Goal: Task Accomplishment & Management: Use online tool/utility

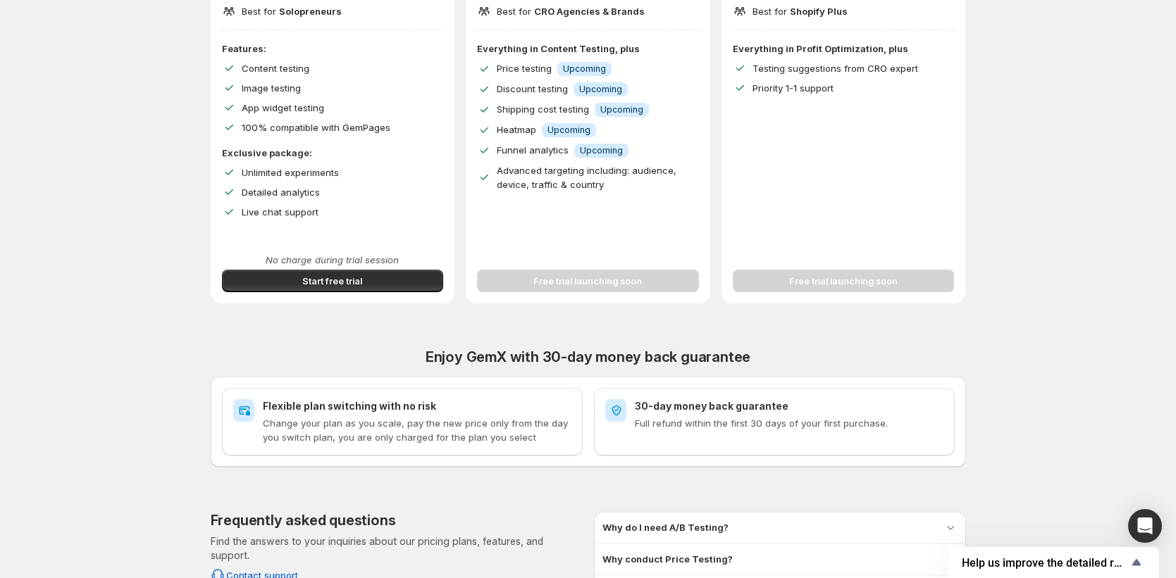
scroll to position [185, 0]
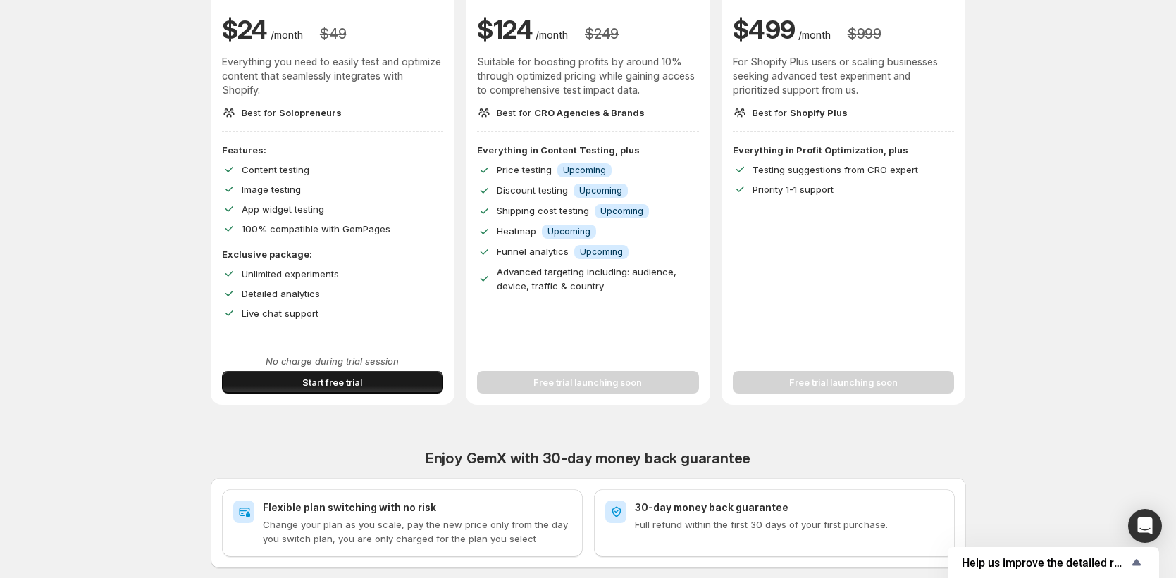
click at [359, 390] on button "Start free trial" at bounding box center [333, 382] width 222 height 23
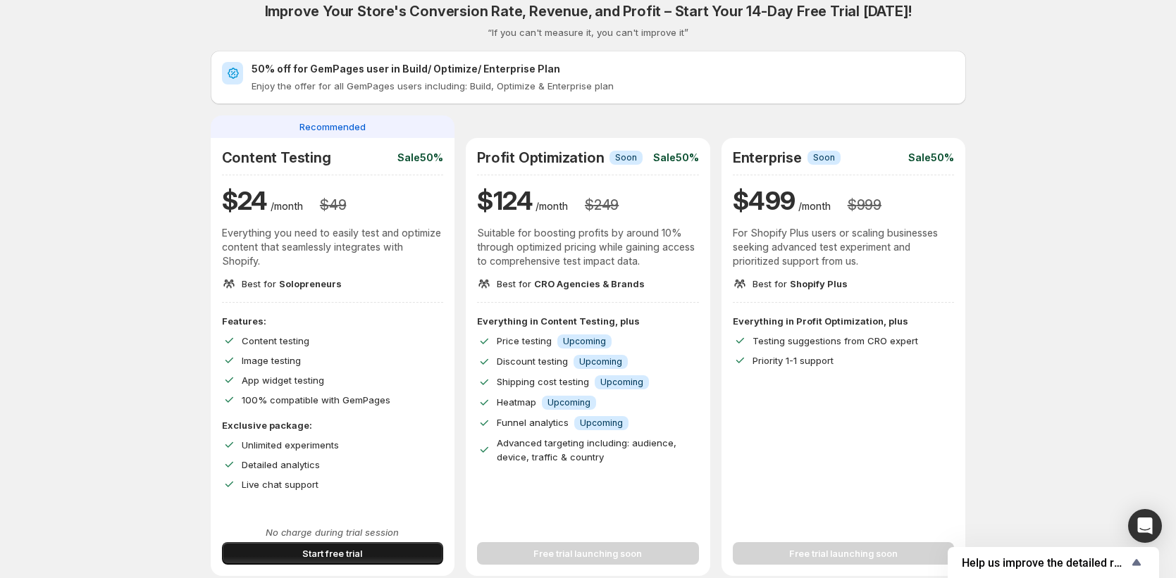
scroll to position [39, 0]
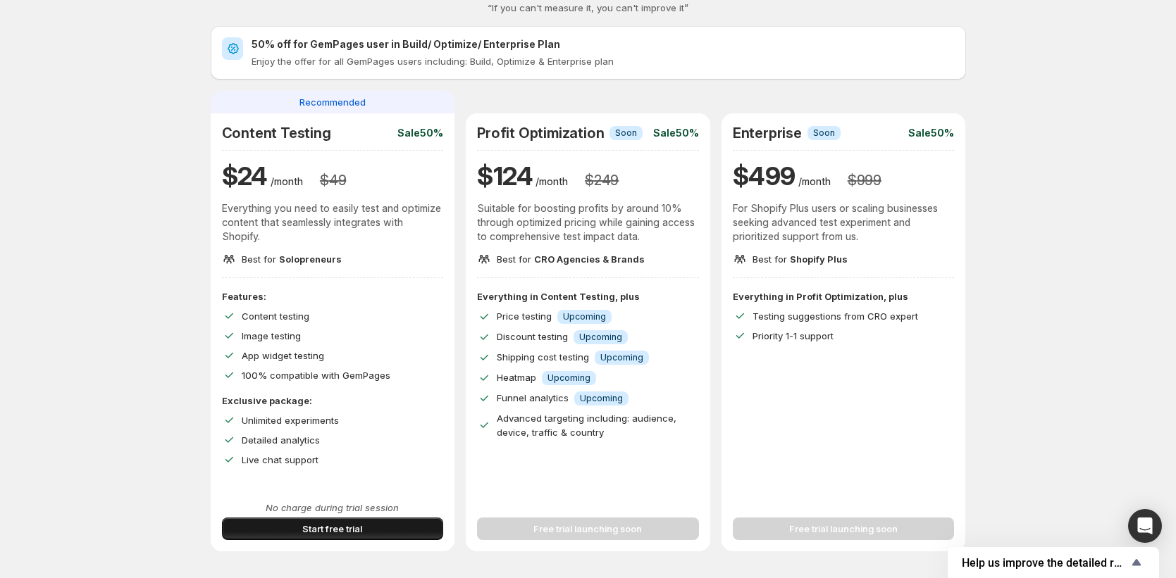
click at [259, 528] on button "Start free trial" at bounding box center [333, 529] width 222 height 23
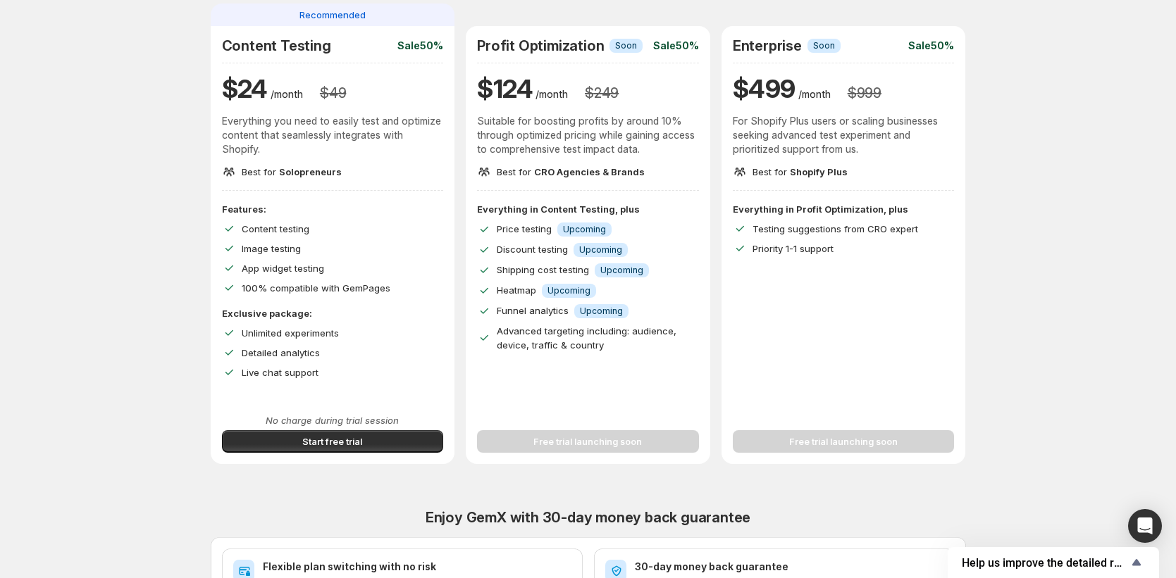
scroll to position [125, 0]
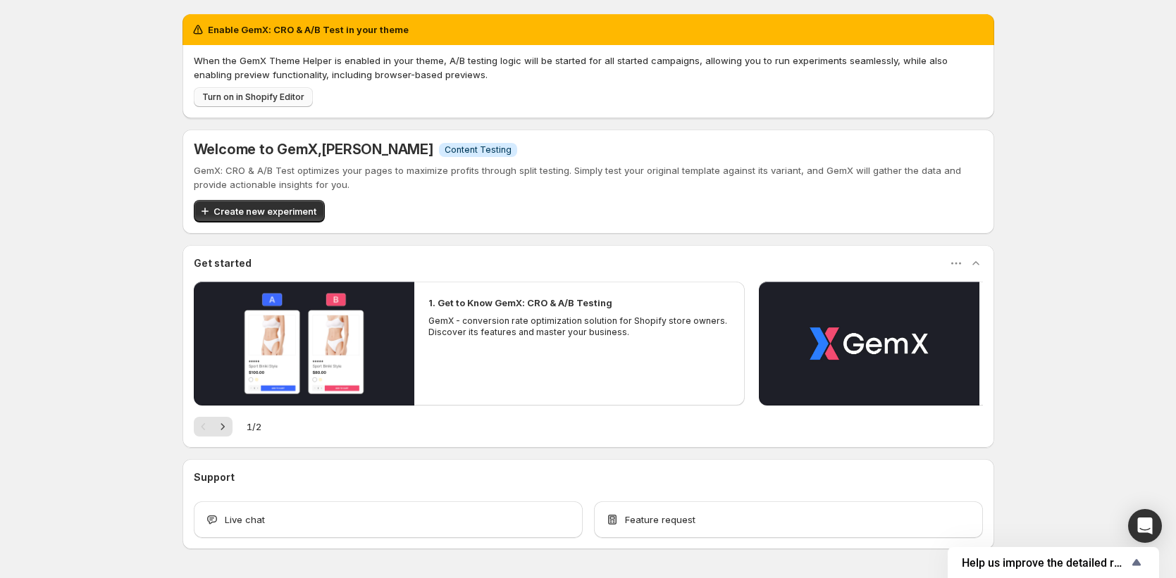
drag, startPoint x: 276, startPoint y: 108, endPoint x: 275, endPoint y: 101, distance: 7.8
click at [276, 107] on div "When the GemX Theme Helper is enabled in your theme, A/B testing logic will be …" at bounding box center [588, 81] width 812 height 73
click at [275, 101] on span "Turn on in Shopify Editor" at bounding box center [253, 97] width 102 height 11
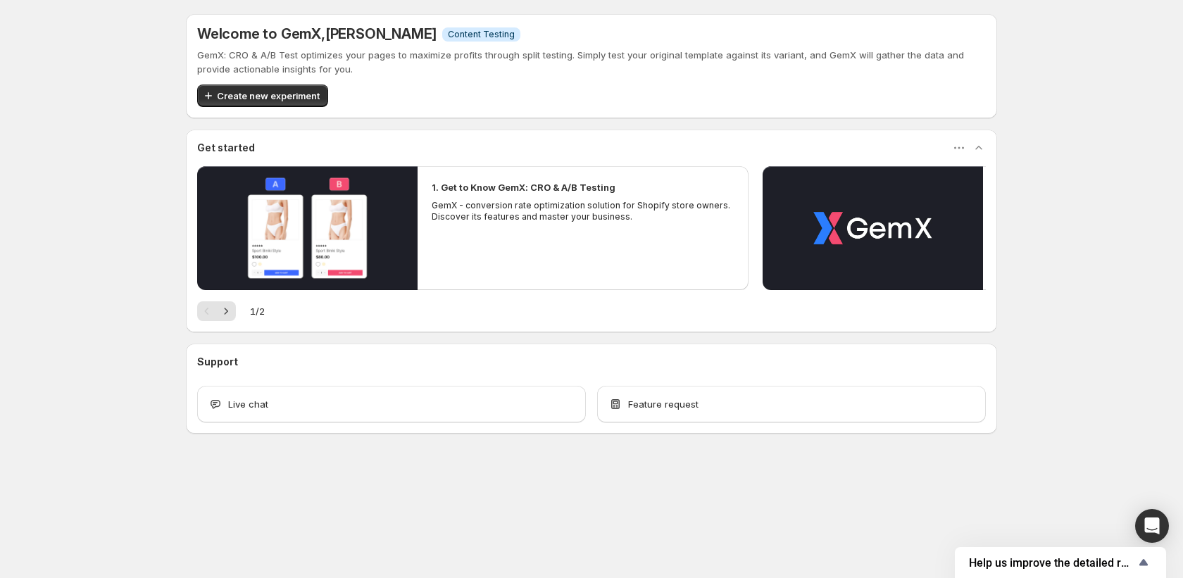
click at [15, 285] on div "Welcome to GemX , Jena Hoang Info Content Testing GemX: CRO & A/B Test optimize…" at bounding box center [591, 255] width 1183 height 510
